Goal: Information Seeking & Learning: Check status

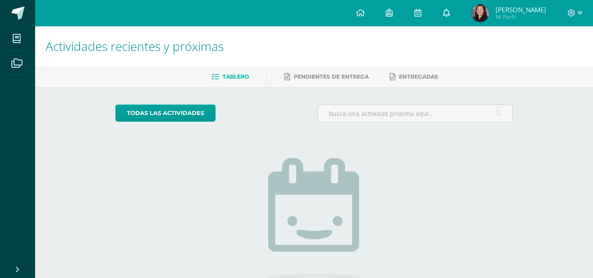
click at [442, 15] on link at bounding box center [446, 13] width 28 height 26
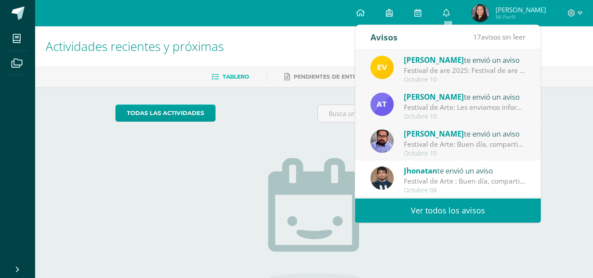
click at [421, 86] on div "[PERSON_NAME] te envió un aviso Festival de are 2025: Festival de are 2025 [DAT…" at bounding box center [448, 68] width 186 height 37
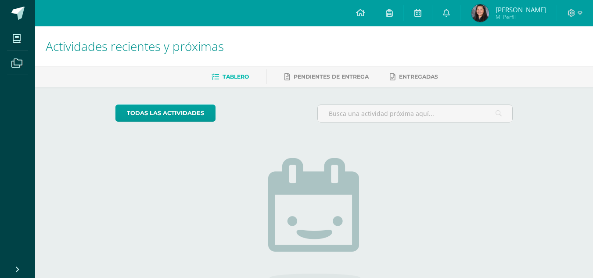
drag, startPoint x: 559, startPoint y: 155, endPoint x: 497, endPoint y: 69, distance: 105.9
click at [497, 69] on div "Actividades recientes y próximas Tablero Pendientes de entrega Entregadas todas…" at bounding box center [314, 191] width 558 height 331
click at [450, 12] on icon at bounding box center [446, 13] width 7 height 8
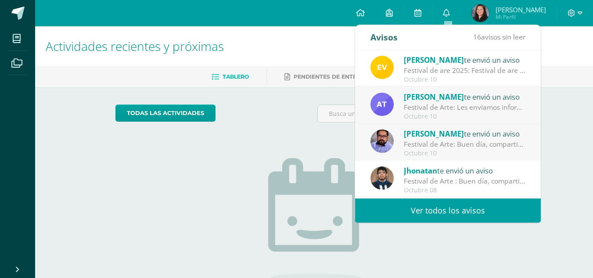
click at [418, 170] on span "Jhonatan" at bounding box center [420, 170] width 33 height 10
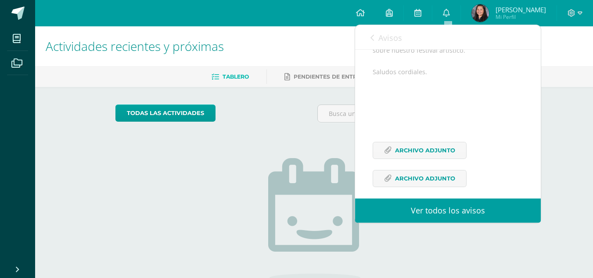
scroll to position [131, 0]
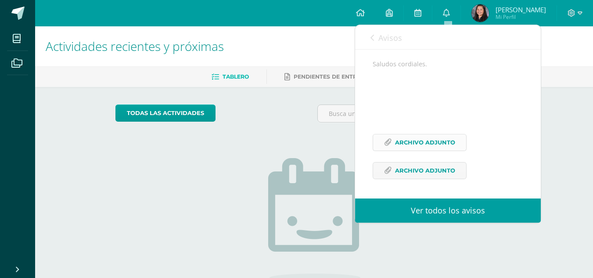
click at [428, 143] on span "Archivo Adjunto" at bounding box center [425, 142] width 60 height 16
click at [413, 173] on span "Archivo Adjunto" at bounding box center [425, 170] width 60 height 16
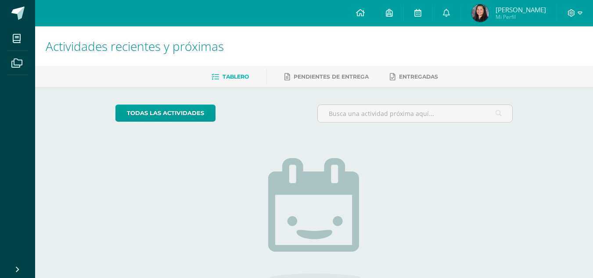
click at [305, 101] on div "todas las Actividades No tienes actividades Échale un vistazo a los demás perío…" at bounding box center [314, 222] width 432 height 271
